Goal: Task Accomplishment & Management: Use online tool/utility

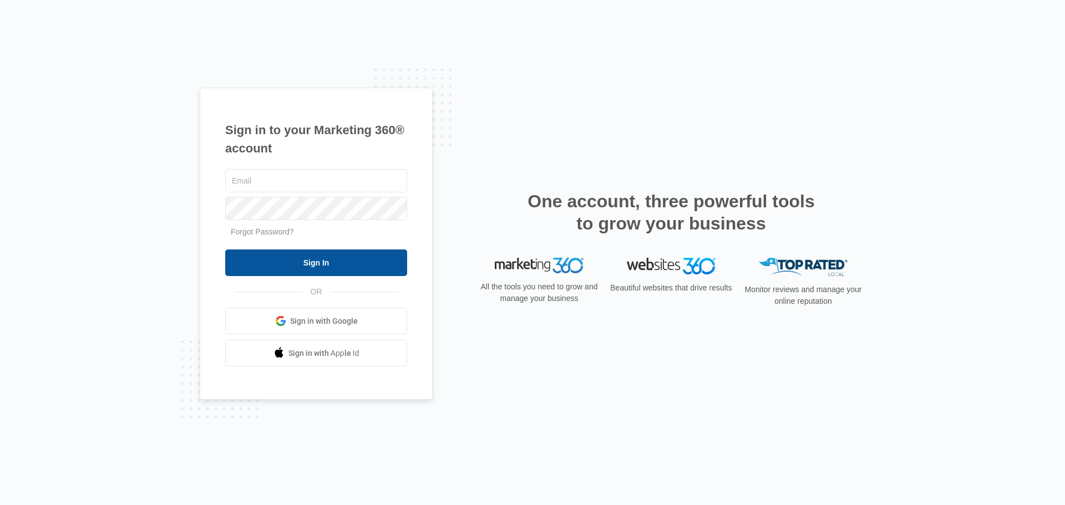
type input "jayme@integrityel.com"
click at [380, 271] on input "Sign In" at bounding box center [316, 262] width 182 height 27
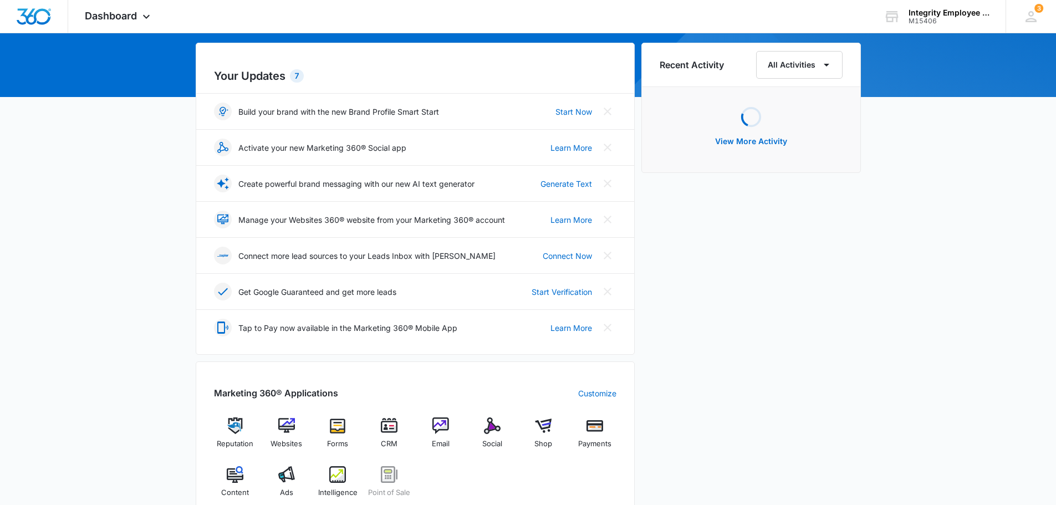
scroll to position [222, 0]
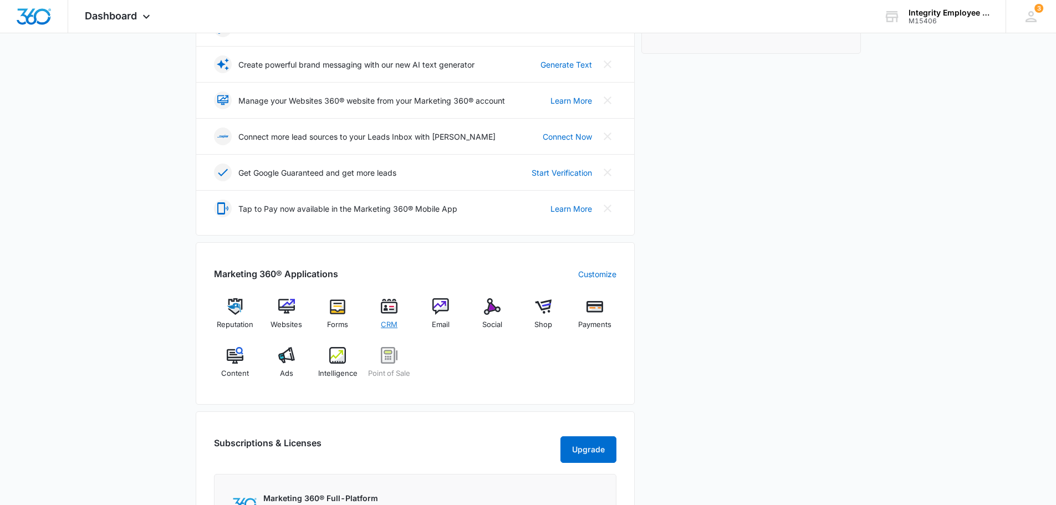
click at [393, 312] on img at bounding box center [389, 306] width 17 height 17
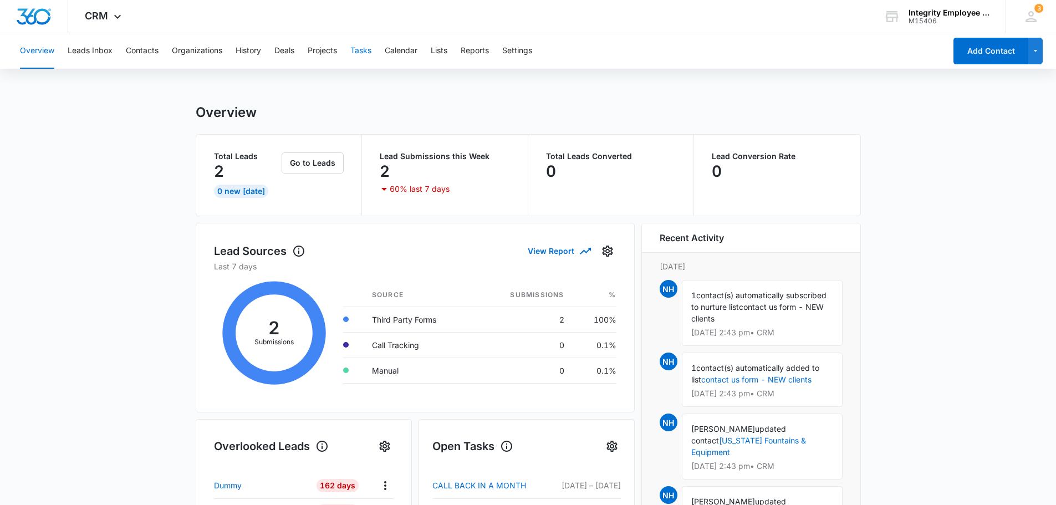
click at [357, 55] on button "Tasks" at bounding box center [360, 50] width 21 height 35
